Goal: Information Seeking & Learning: Learn about a topic

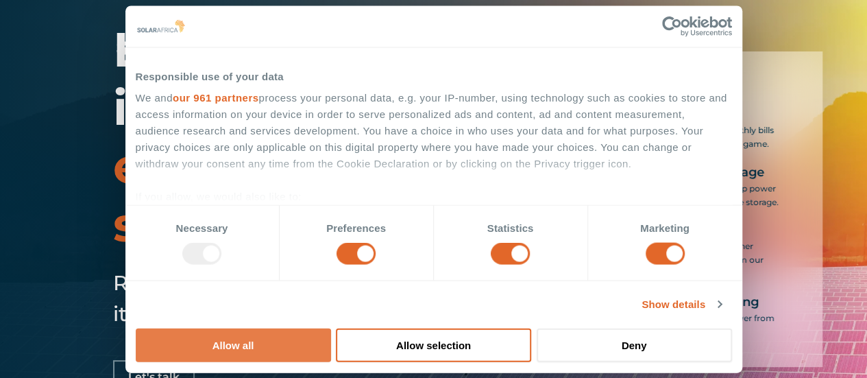
click at [331, 328] on button "Allow all" at bounding box center [233, 345] width 195 height 34
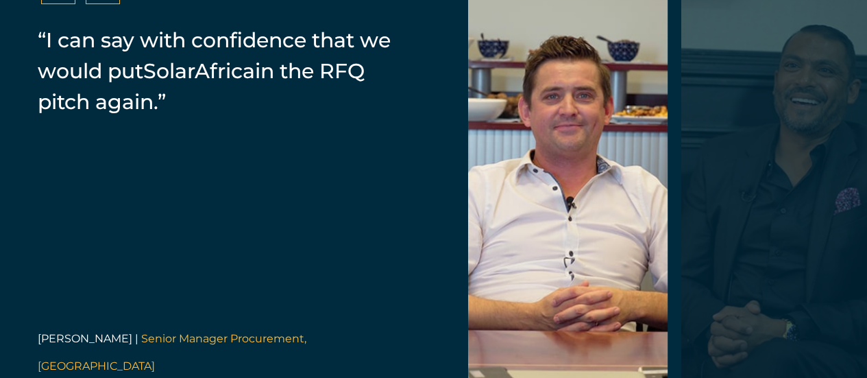
scroll to position [2853, 0]
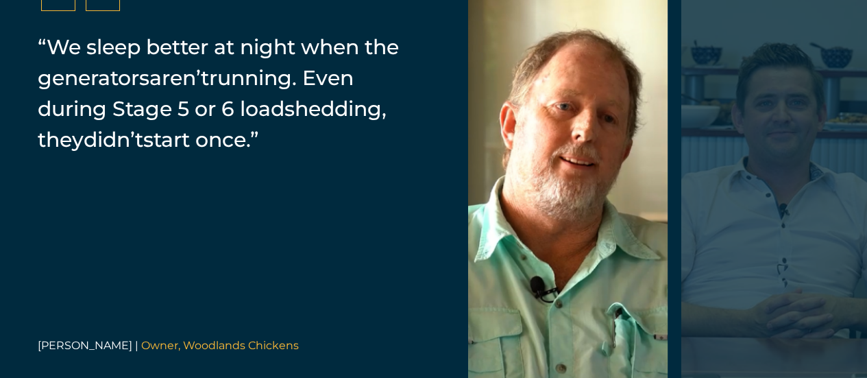
scroll to position [2825, 0]
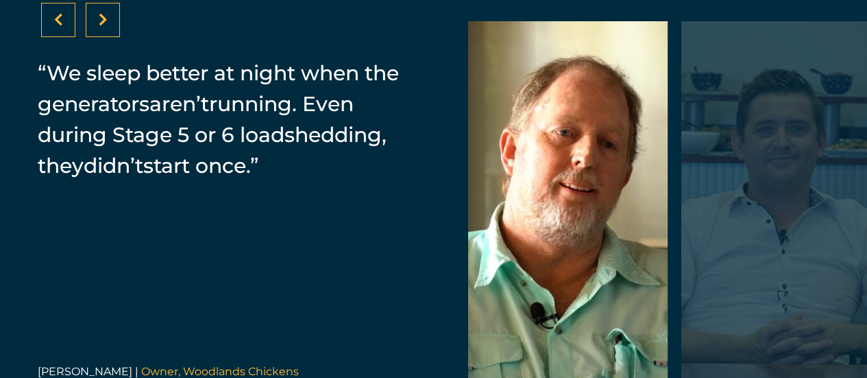
click at [101, 27] on icon at bounding box center [103, 20] width 9 height 14
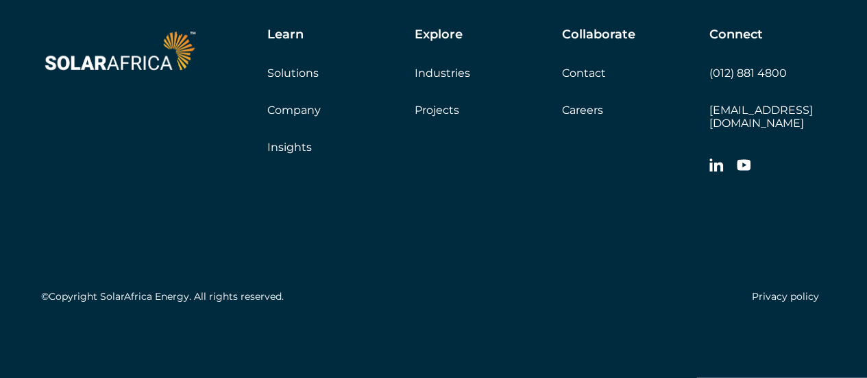
scroll to position [4060, 0]
click at [293, 80] on link "Solutions" at bounding box center [292, 73] width 51 height 13
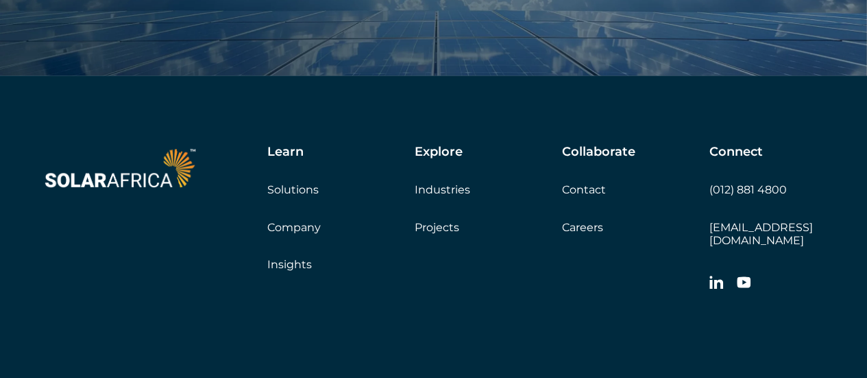
scroll to position [1312, 0]
